Goal: Information Seeking & Learning: Check status

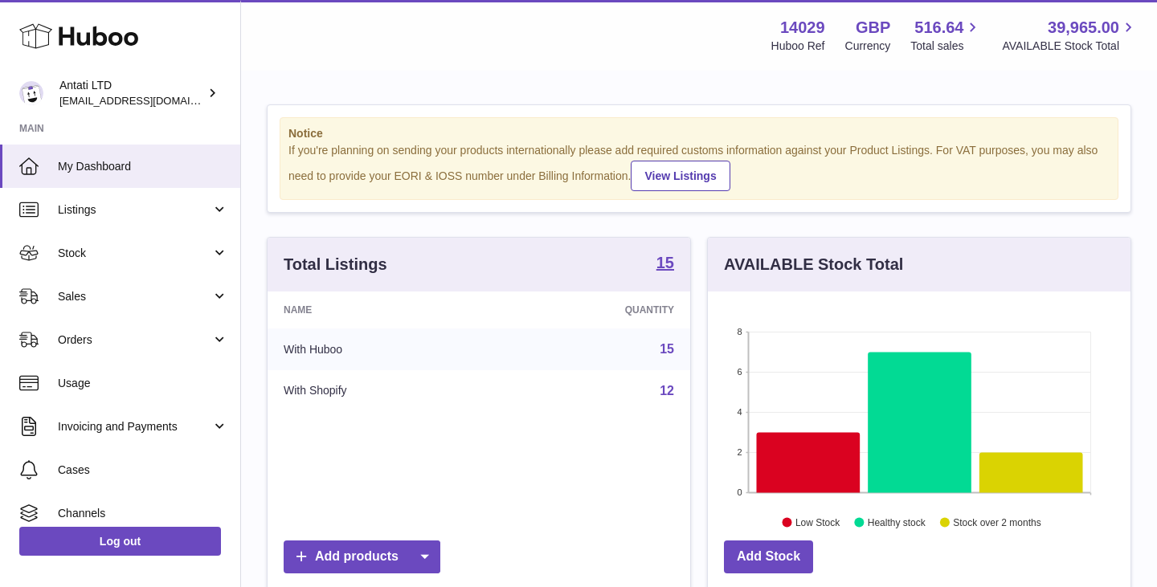
scroll to position [251, 422]
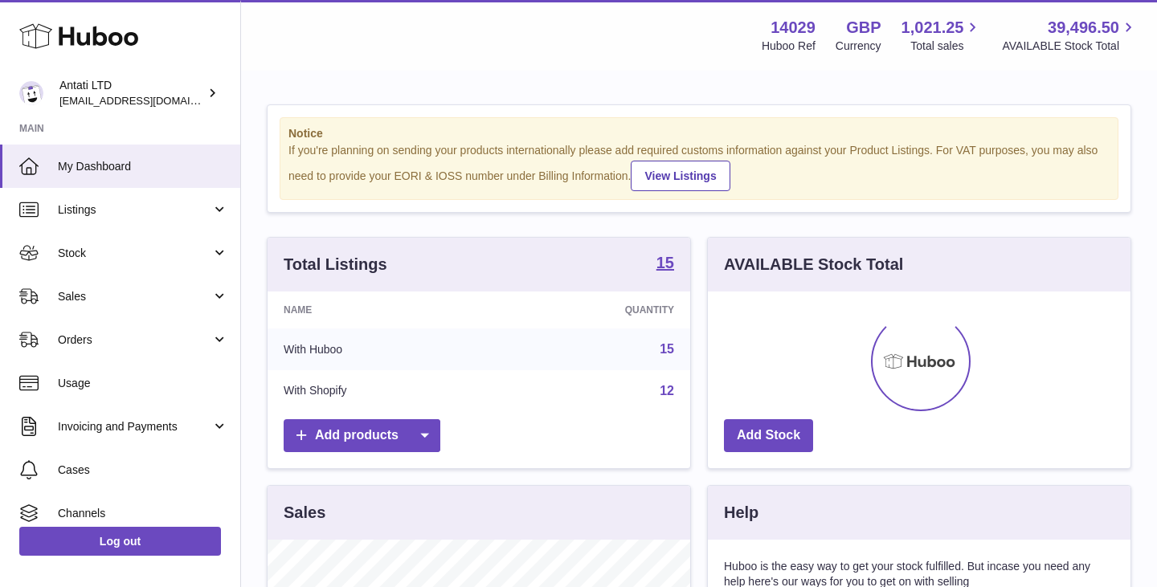
scroll to position [251, 422]
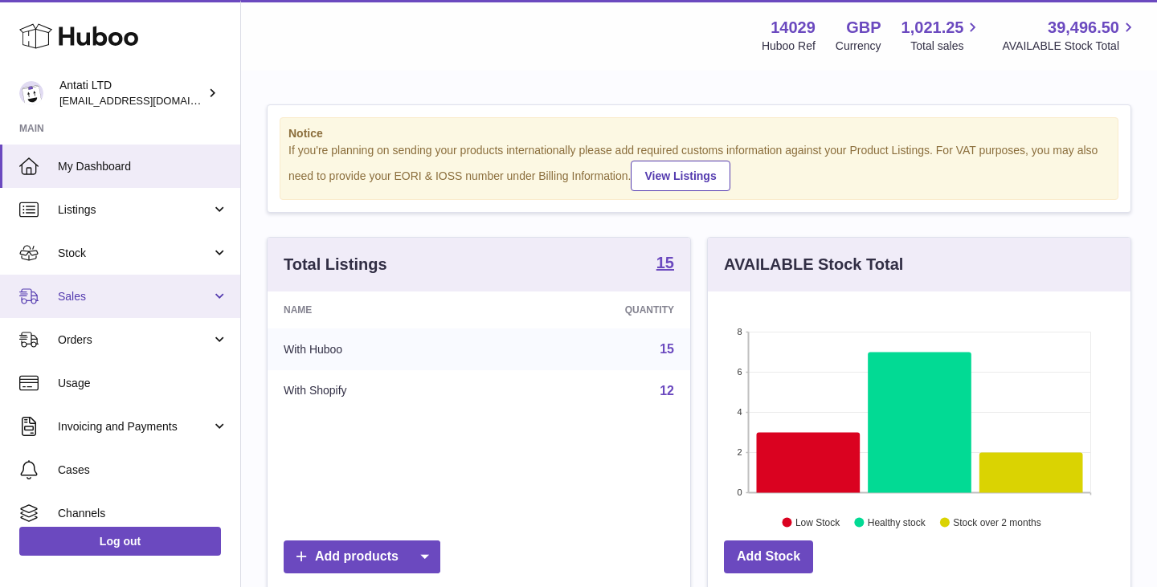
click at [145, 287] on link "Sales" at bounding box center [120, 296] width 240 height 43
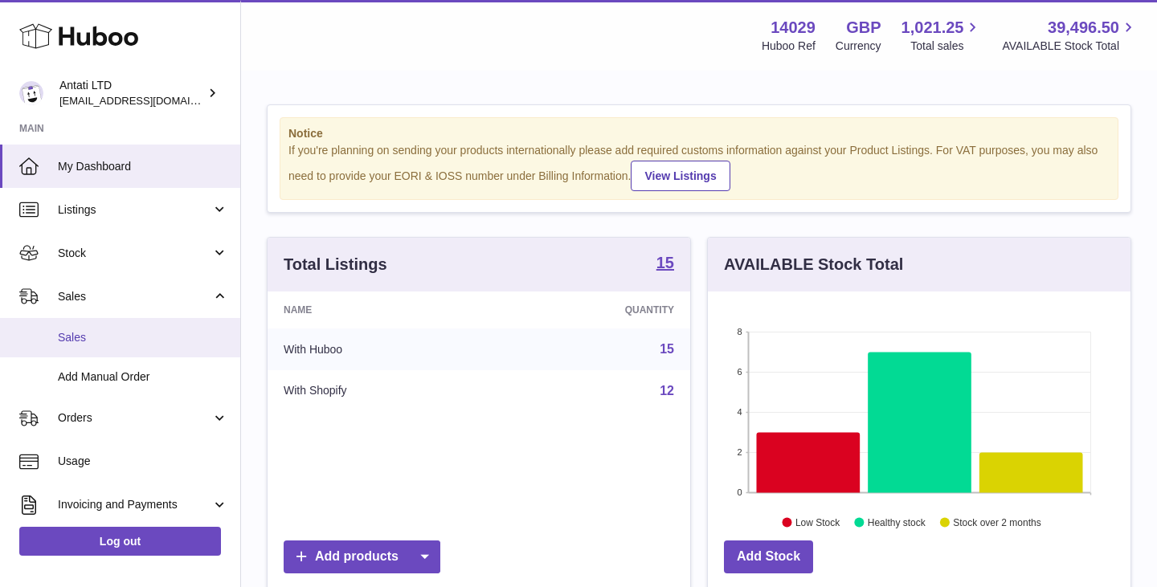
click at [87, 334] on span "Sales" at bounding box center [143, 337] width 170 height 15
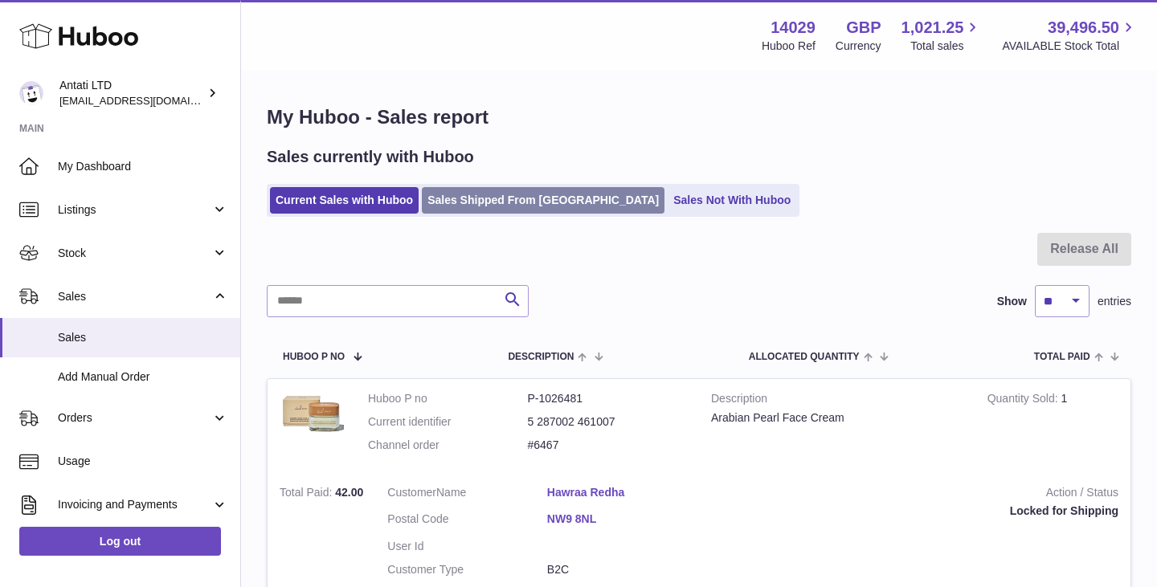
click at [505, 200] on link "Sales Shipped From Huboo" at bounding box center [543, 200] width 243 height 27
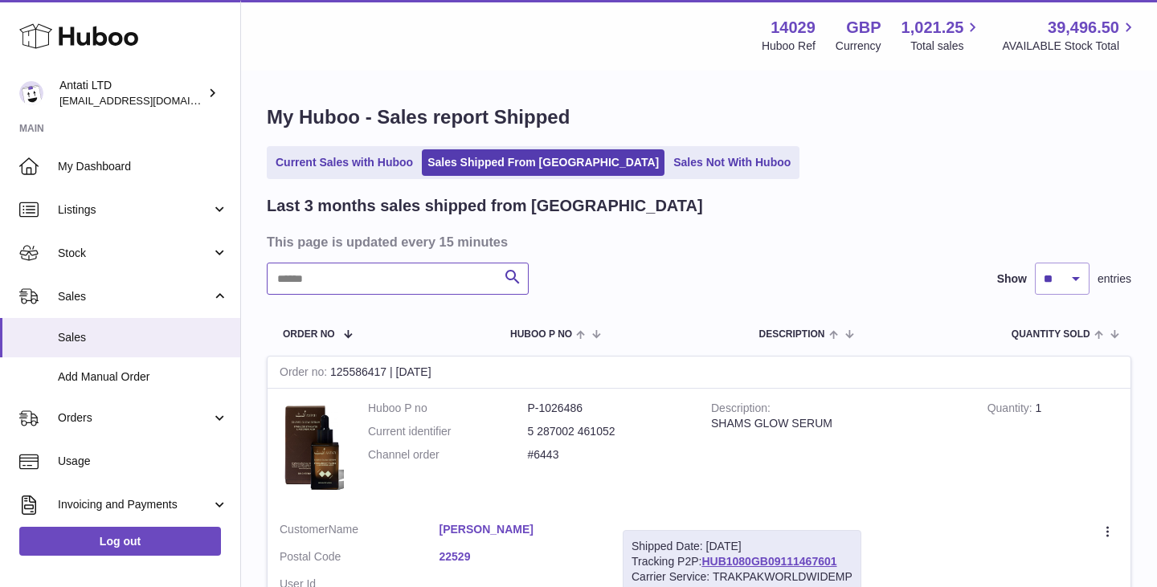
click at [433, 288] on input "text" at bounding box center [398, 279] width 262 height 32
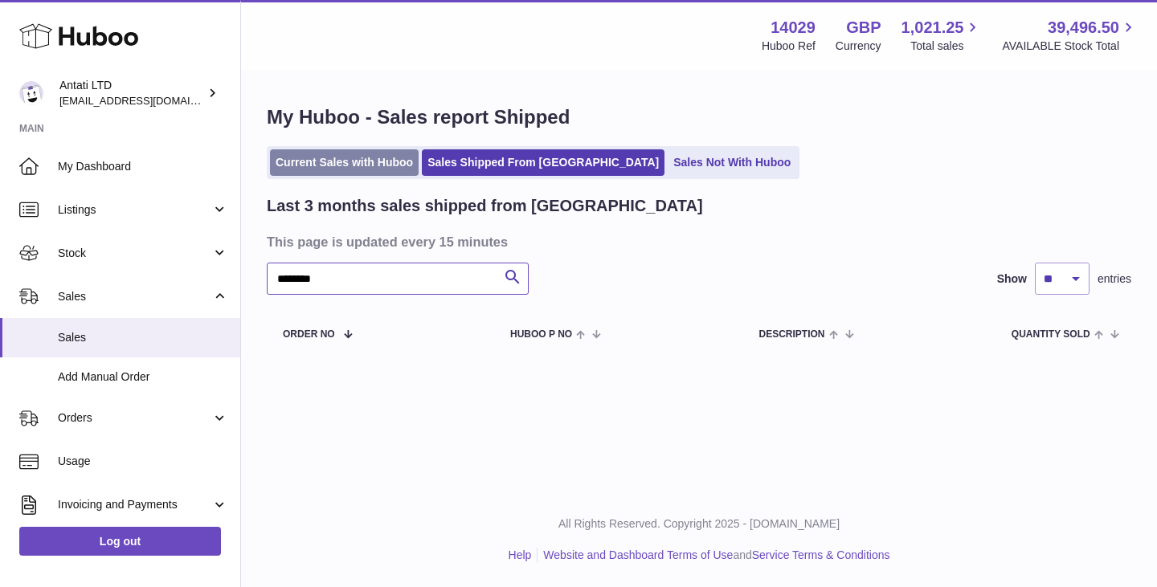
type input "********"
click at [349, 165] on link "Current Sales with Huboo" at bounding box center [344, 162] width 149 height 27
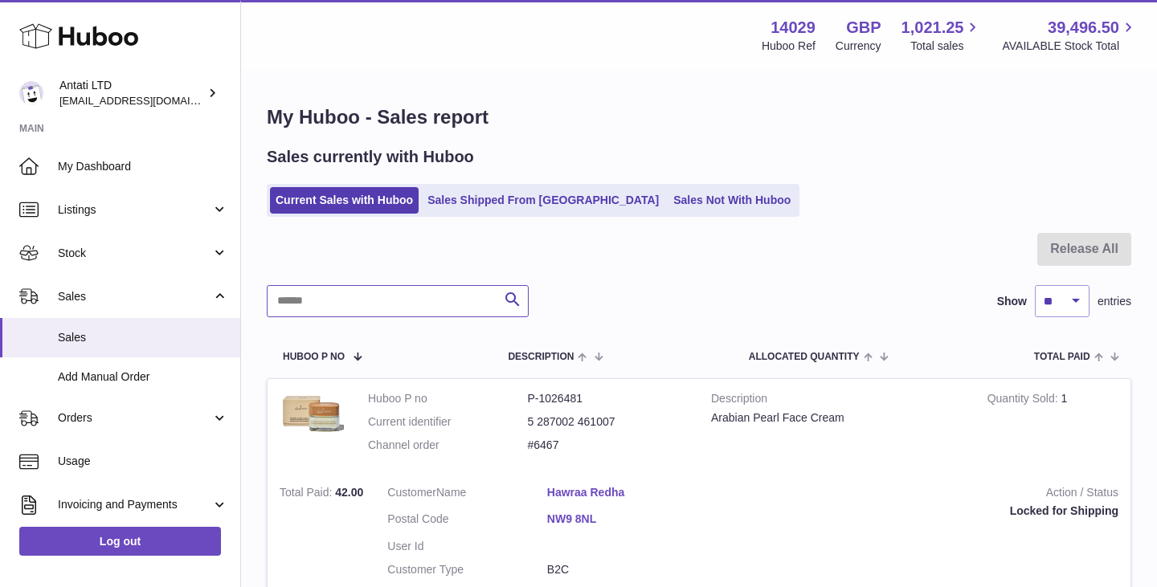
click at [357, 301] on input "text" at bounding box center [398, 301] width 262 height 32
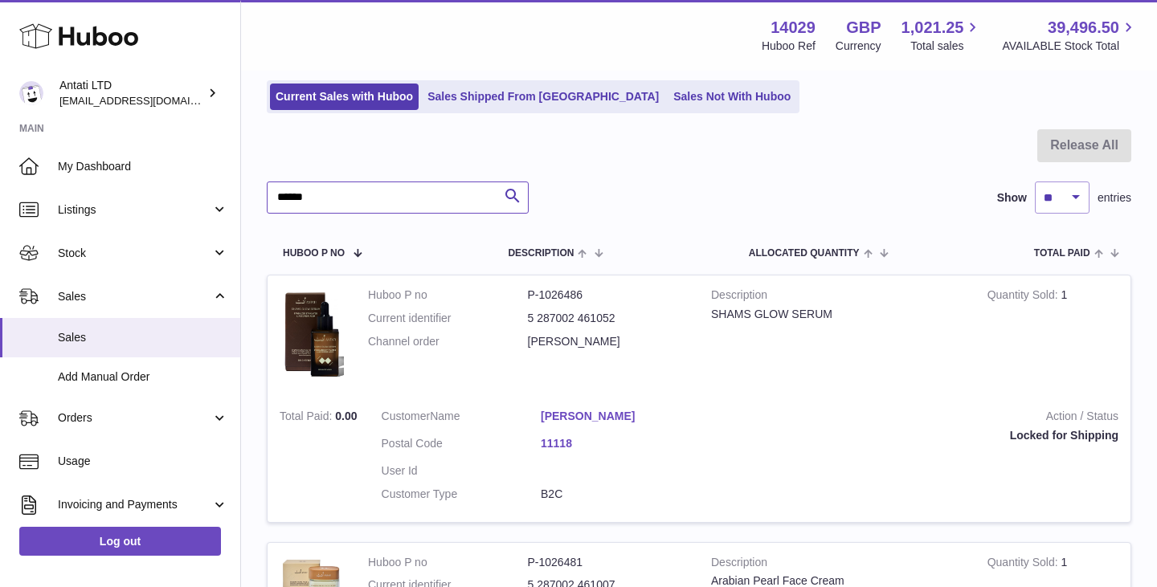
scroll to position [107, 0]
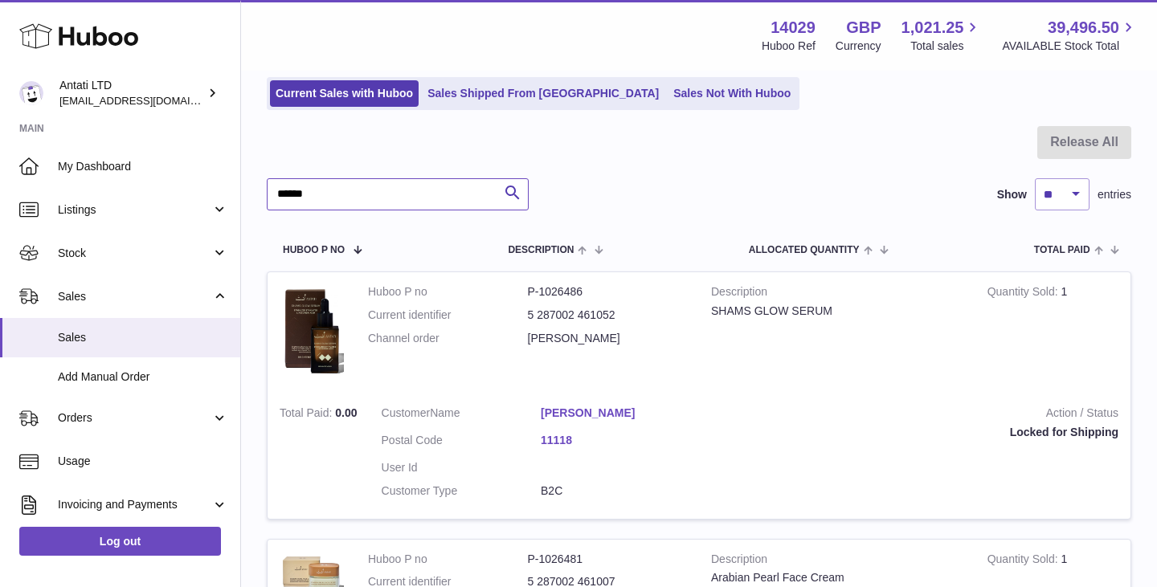
type input "******"
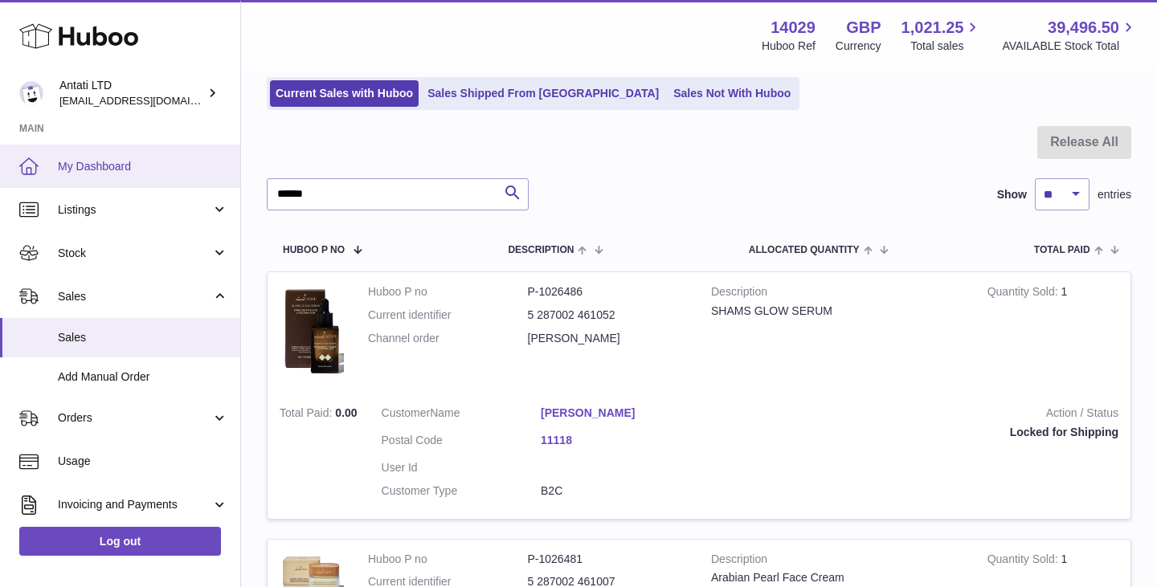
click at [115, 169] on span "My Dashboard" at bounding box center [143, 166] width 170 height 15
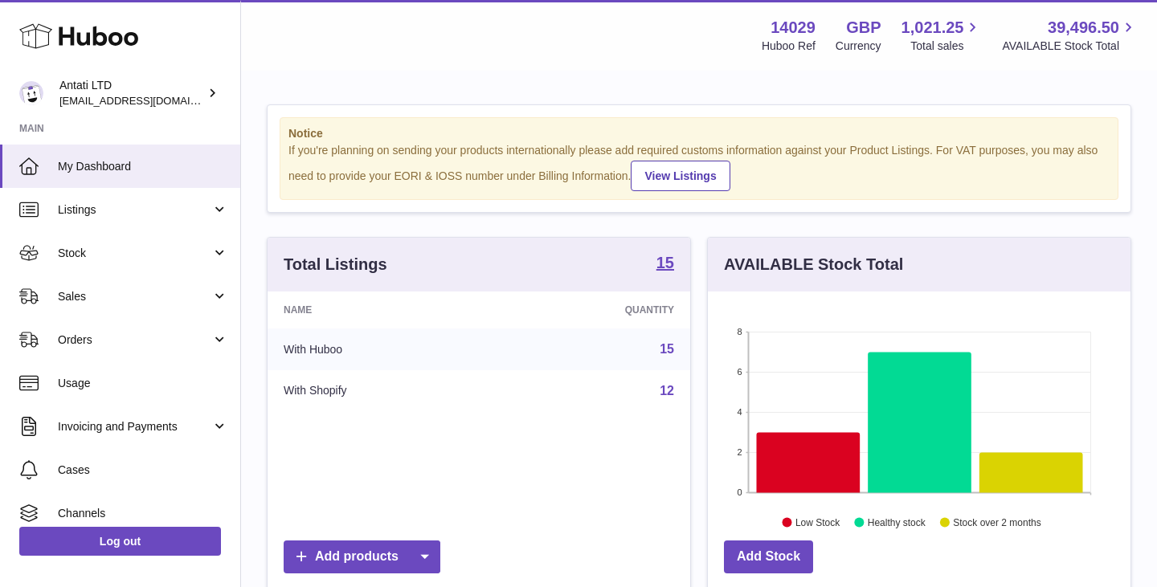
scroll to position [251, 422]
click at [790, 447] on icon at bounding box center [809, 462] width 104 height 60
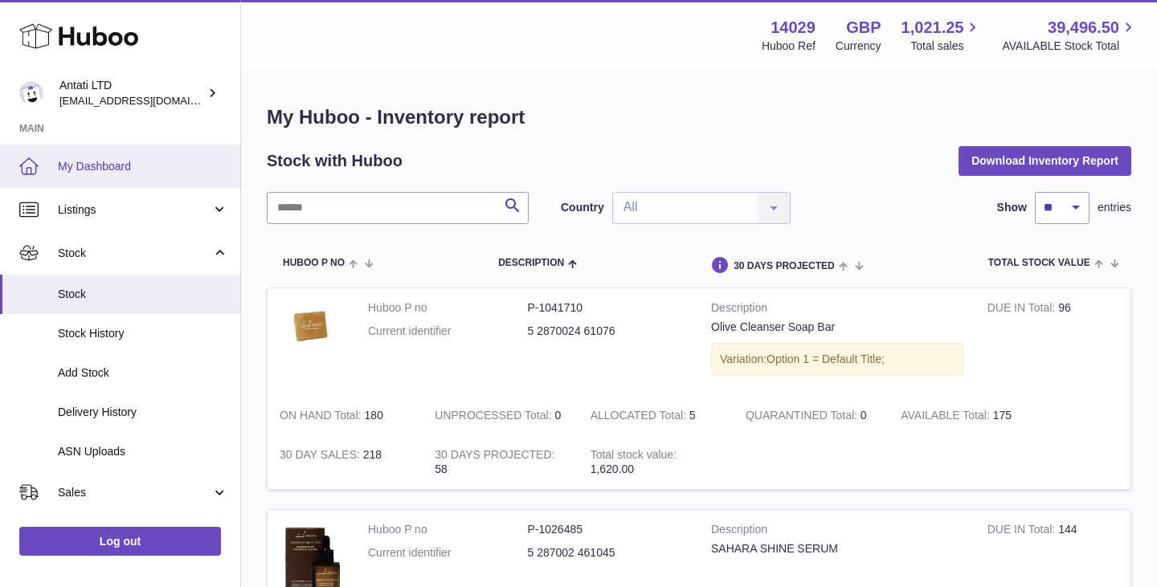
click at [116, 160] on span "My Dashboard" at bounding box center [143, 166] width 170 height 15
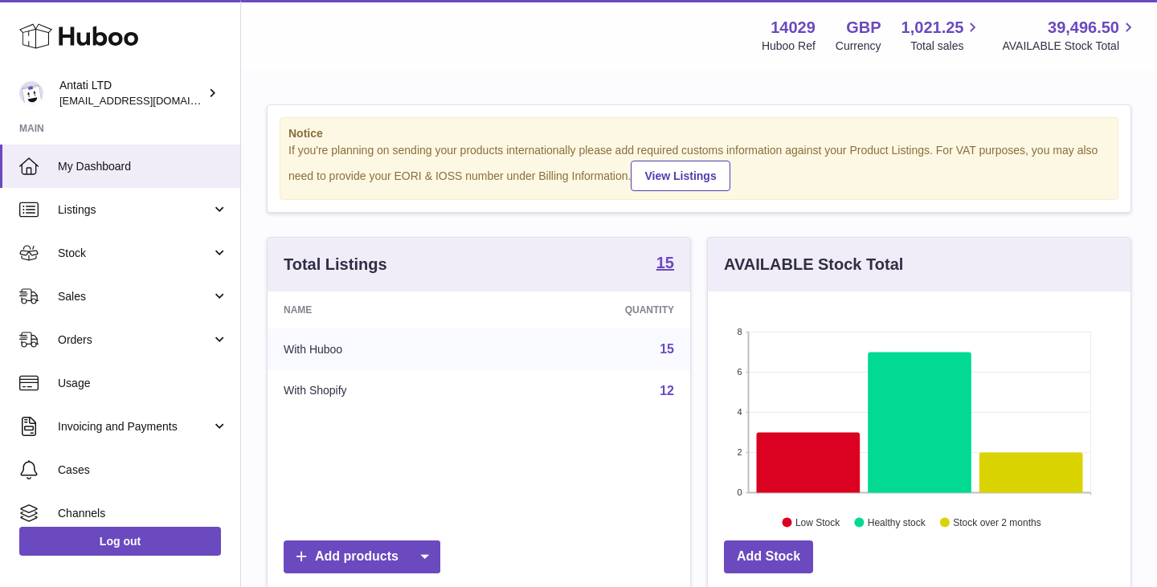
scroll to position [251, 422]
click at [888, 415] on icon at bounding box center [919, 422] width 104 height 141
